Goal: Transaction & Acquisition: Subscribe to service/newsletter

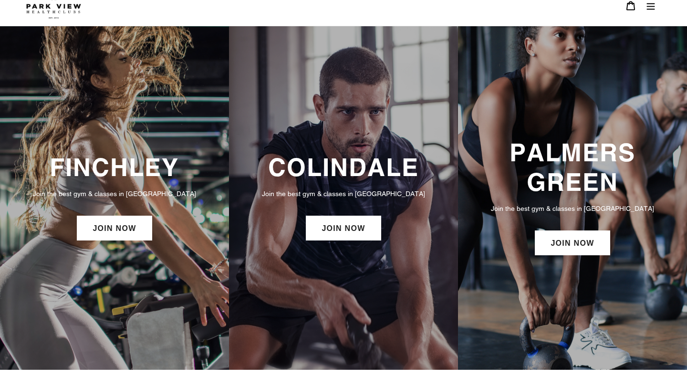
scroll to position [23, 0]
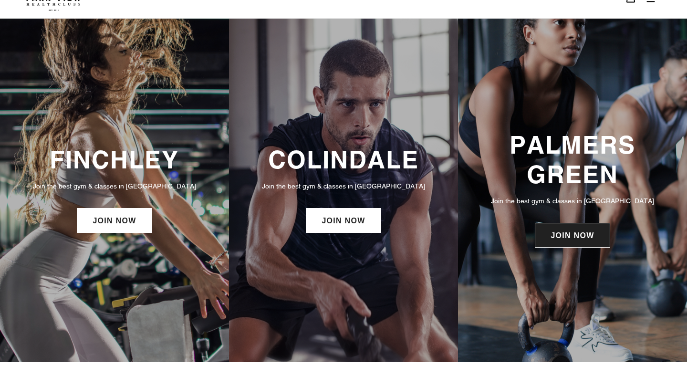
click at [574, 239] on link "JOIN NOW" at bounding box center [572, 235] width 75 height 25
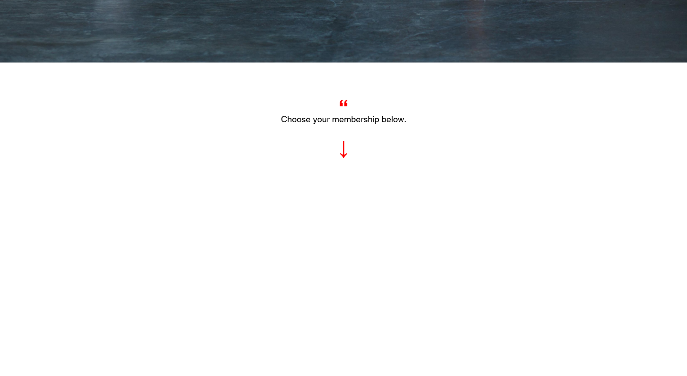
scroll to position [278, 0]
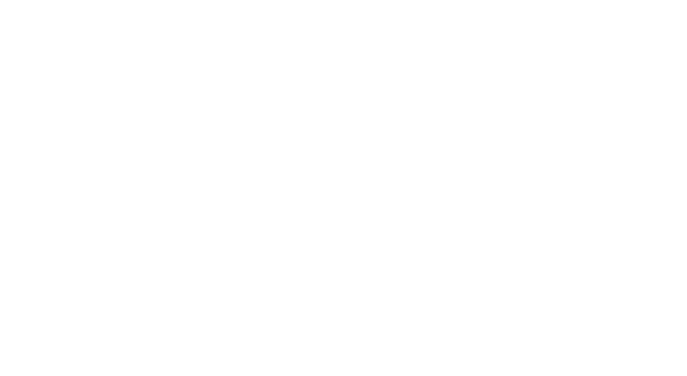
scroll to position [723, 0]
